Goal: Information Seeking & Learning: Learn about a topic

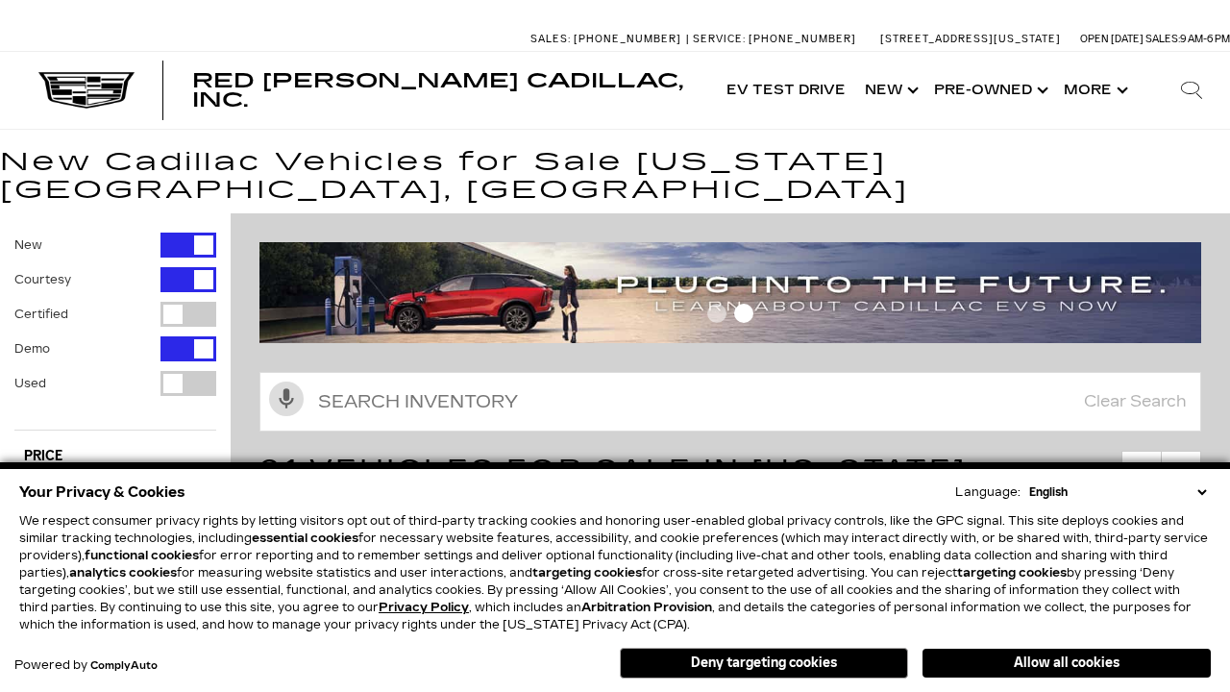
scroll to position [1064, 0]
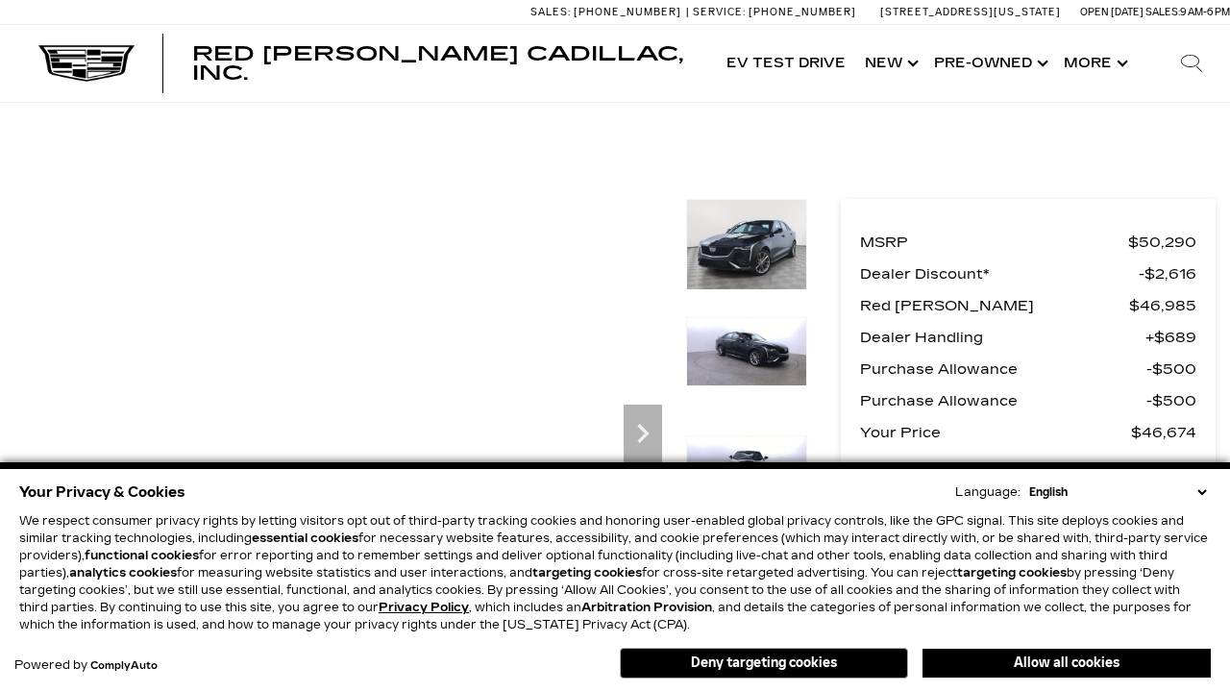
scroll to position [942, 0]
